Goal: Task Accomplishment & Management: Manage account settings

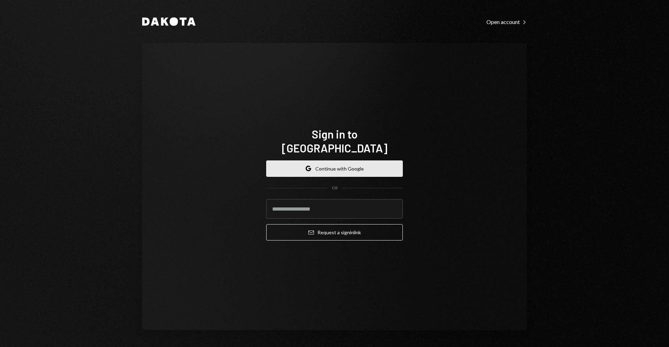
click at [342, 161] on button "Google Continue with Google" at bounding box center [334, 169] width 137 height 16
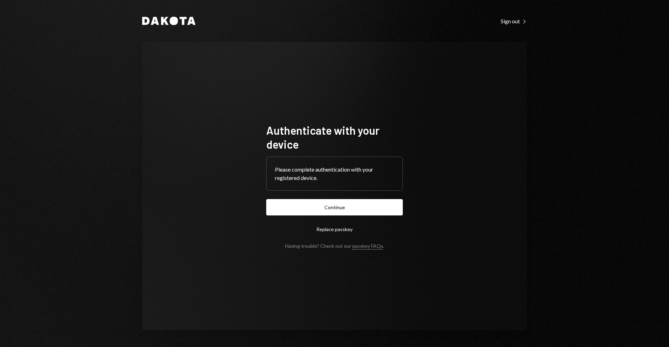
click at [369, 198] on form "Authenticate with your device Please complete authentication with your register…" at bounding box center [334, 186] width 137 height 126
click at [371, 203] on button "Continue" at bounding box center [334, 207] width 137 height 16
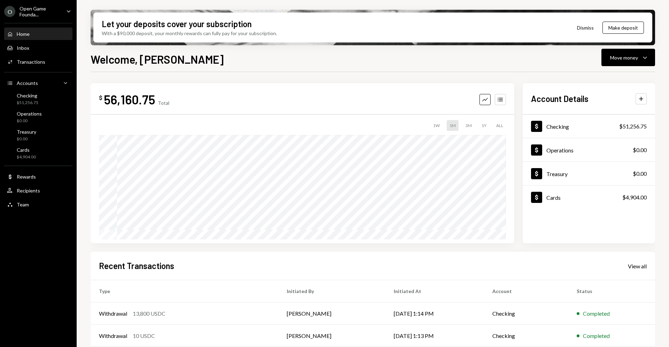
click at [67, 12] on icon "Caret Down" at bounding box center [69, 11] width 8 height 8
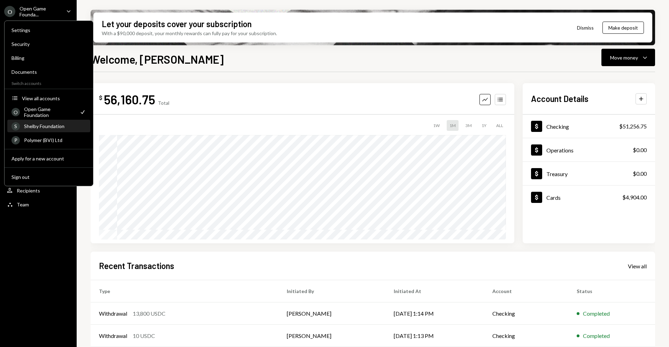
click at [63, 128] on div "Shelby Foundation" at bounding box center [55, 126] width 62 height 6
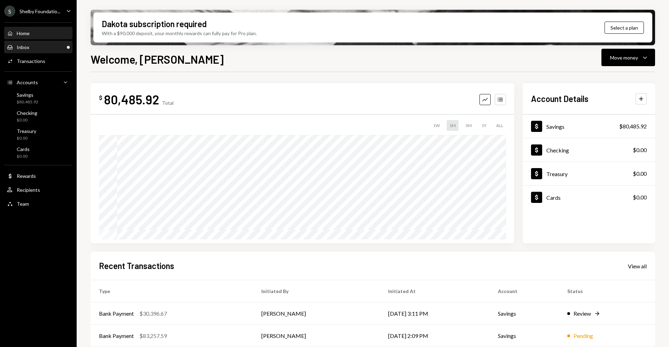
click at [56, 52] on div "Inbox Inbox" at bounding box center [38, 47] width 63 height 12
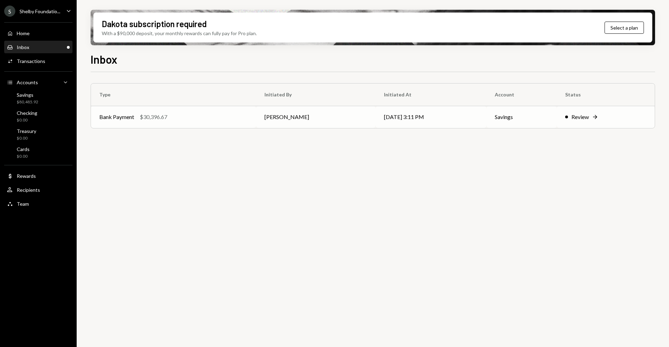
click at [578, 116] on div "Review" at bounding box center [579, 117] width 17 height 8
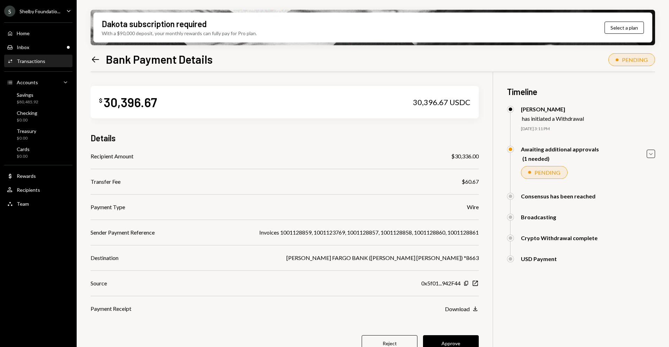
scroll to position [44, 0]
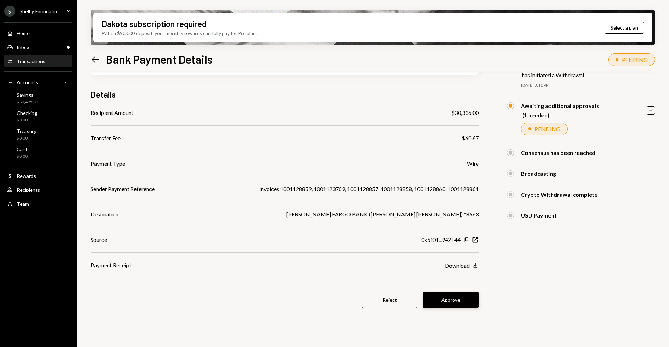
click at [461, 305] on button "Approve" at bounding box center [451, 300] width 56 height 16
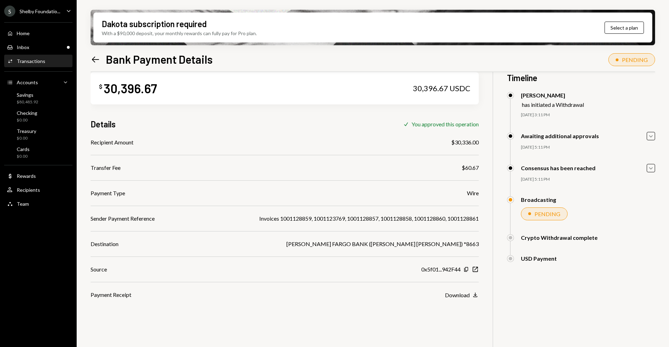
scroll to position [0, 0]
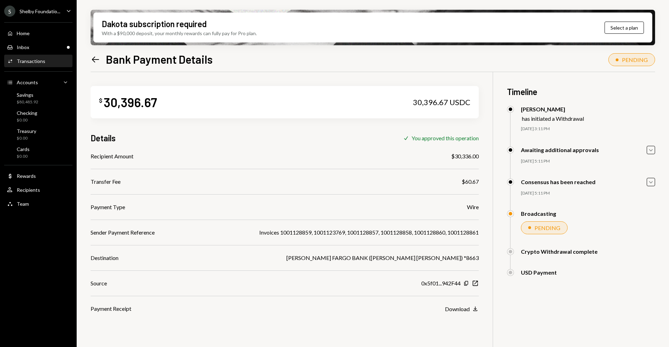
click at [44, 12] on div "Shelby Foundatio..." at bounding box center [40, 11] width 41 height 6
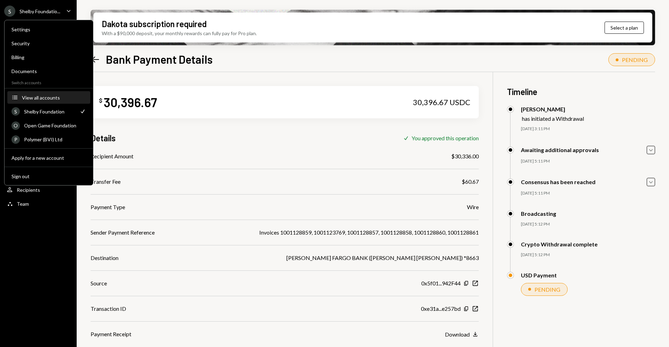
click at [44, 99] on div "View all accounts" at bounding box center [54, 98] width 64 height 6
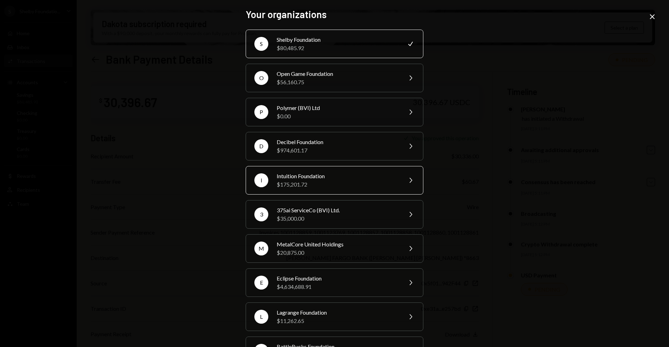
click at [346, 178] on div "Intuition Foundation" at bounding box center [337, 176] width 121 height 8
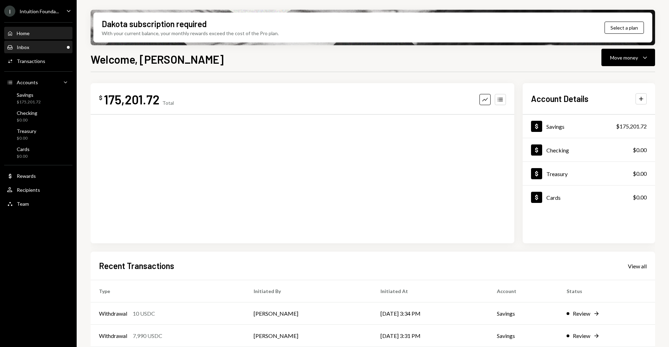
click at [54, 48] on div "Inbox Inbox" at bounding box center [38, 47] width 63 height 6
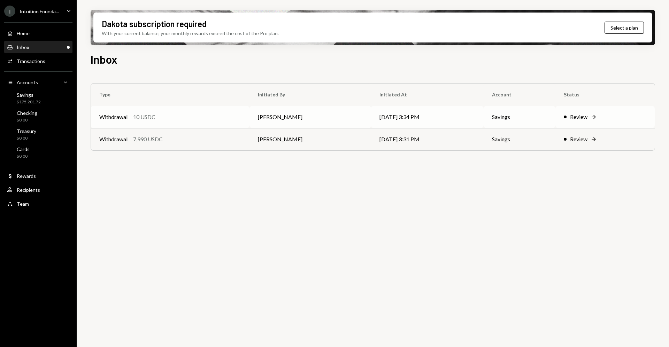
click at [580, 117] on div "Review" at bounding box center [578, 117] width 17 height 8
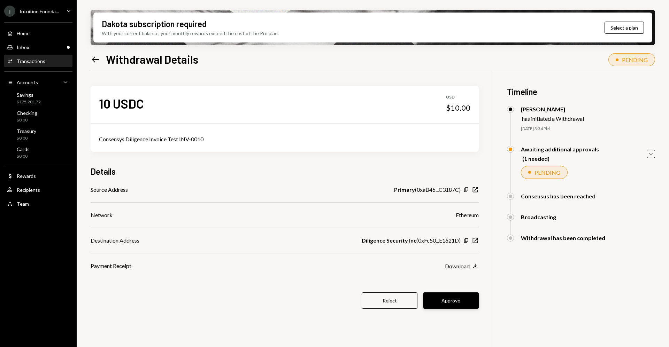
click at [468, 303] on button "Approve" at bounding box center [451, 301] width 56 height 16
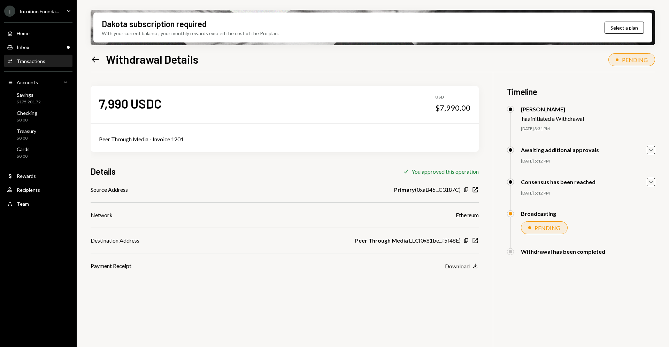
click at [34, 14] on div "Intuition Founda..." at bounding box center [39, 11] width 39 height 6
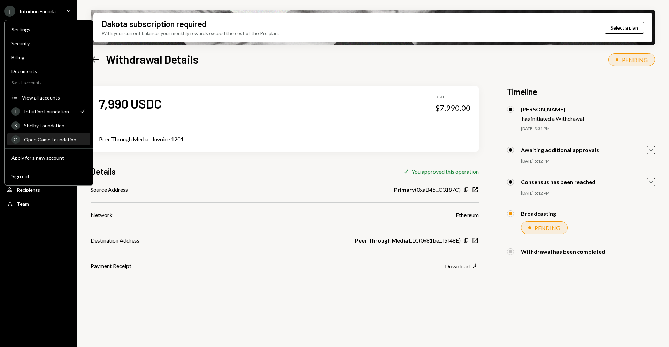
click at [61, 141] on div "Open Game Foundation" at bounding box center [55, 140] width 62 height 6
